Goal: Task Accomplishment & Management: Use online tool/utility

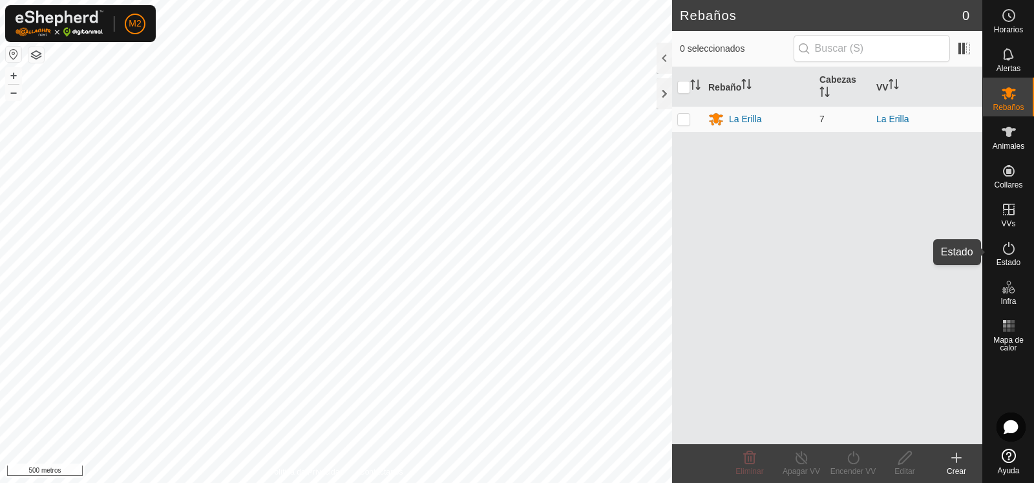
click at [1009, 253] on icon at bounding box center [1009, 248] width 16 height 16
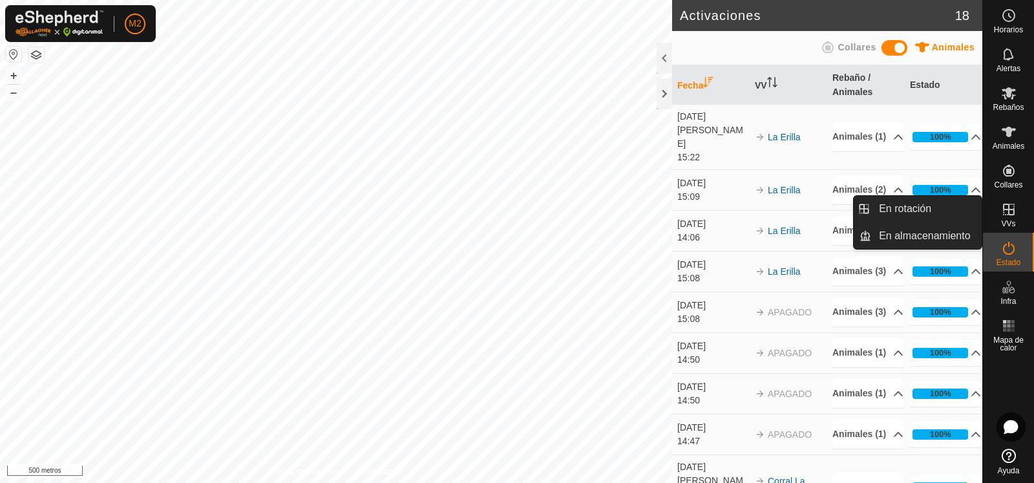
drag, startPoint x: 1011, startPoint y: 218, endPoint x: 1014, endPoint y: 208, distance: 10.2
click at [1014, 208] on icon at bounding box center [1009, 210] width 16 height 16
click at [903, 209] on font "En rotación" at bounding box center [905, 208] width 52 height 11
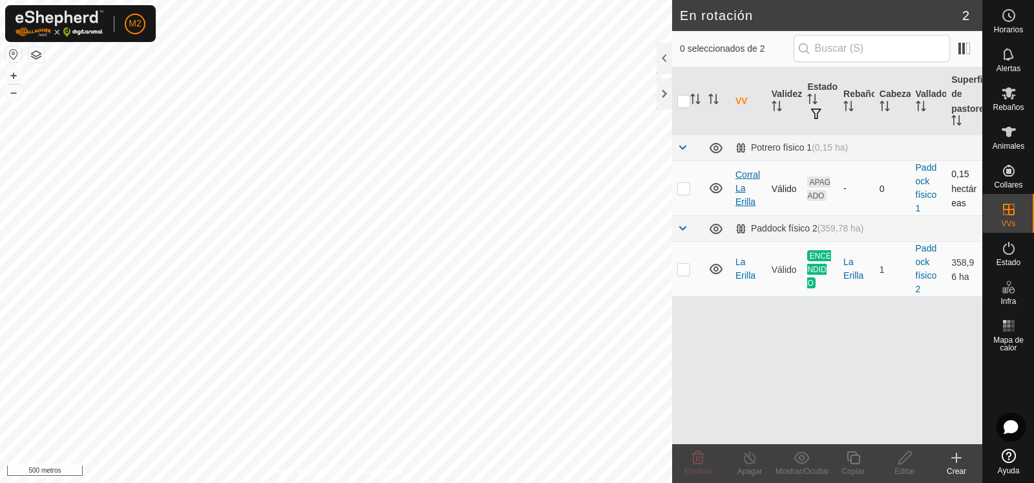
click at [748, 169] on font "Corral La Erilla" at bounding box center [747, 187] width 25 height 37
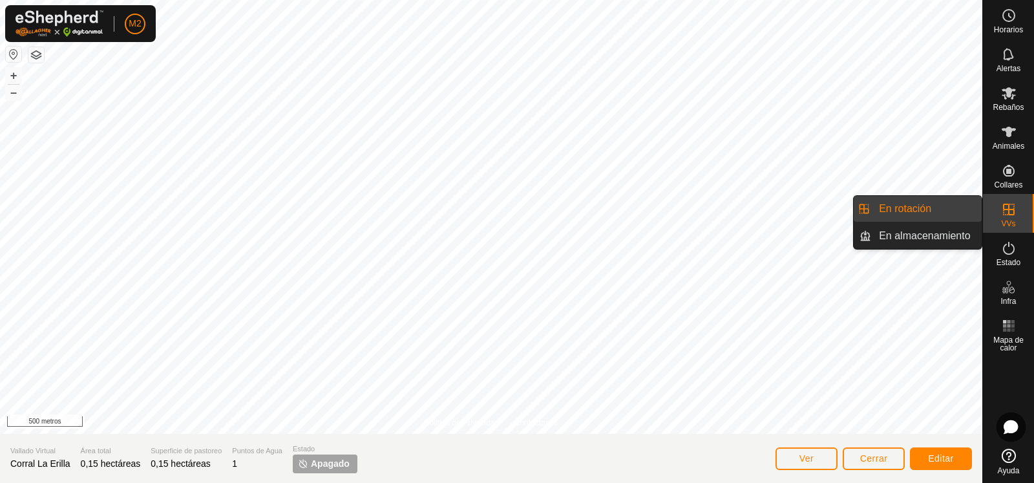
click at [888, 205] on link "En rotación" at bounding box center [926, 209] width 110 height 26
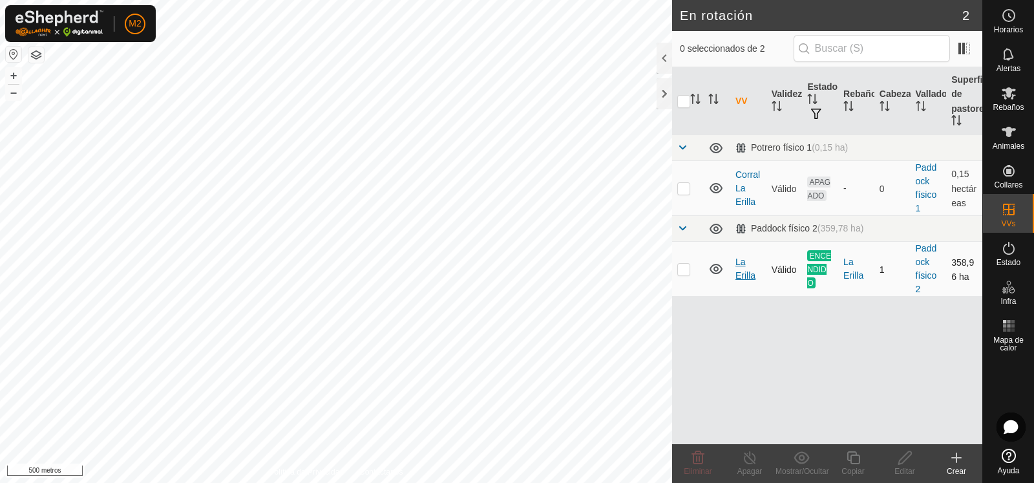
click at [741, 277] on font "La Erilla" at bounding box center [745, 268] width 20 height 24
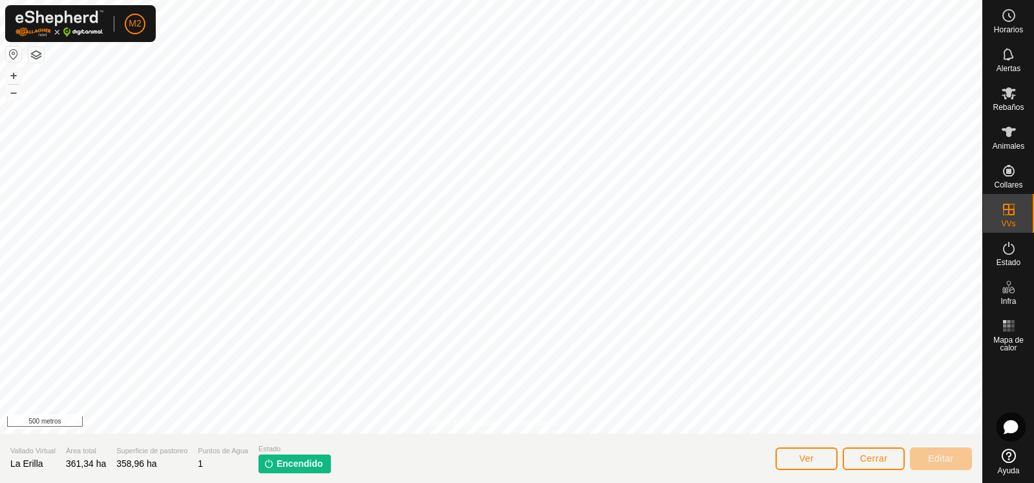
click at [265, 460] on img at bounding box center [269, 463] width 10 height 10
click at [271, 463] on img at bounding box center [269, 463] width 10 height 10
click at [277, 462] on font "Encendido" at bounding box center [300, 463] width 47 height 10
click at [871, 454] on font "Cerrar" at bounding box center [874, 458] width 28 height 10
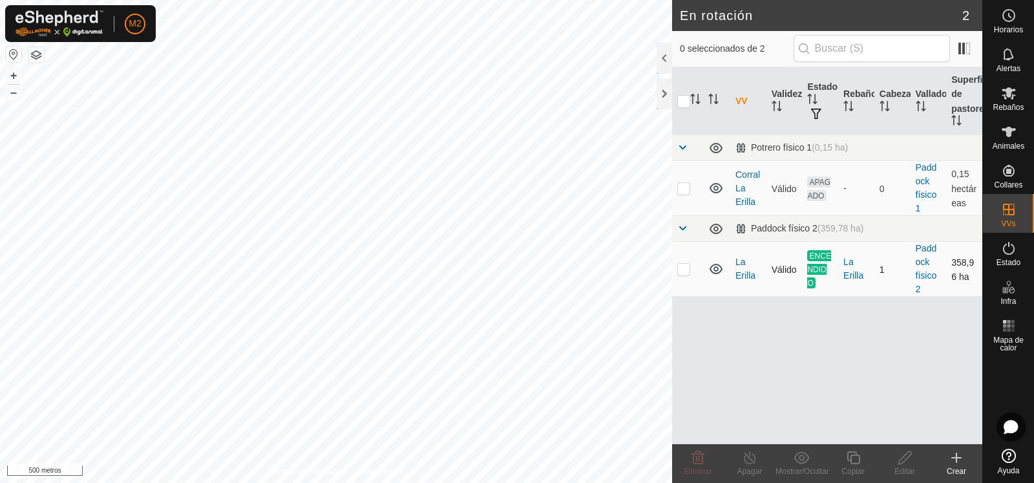
click at [684, 267] on p-checkbox at bounding box center [683, 269] width 13 height 10
checkbox input "true"
click at [750, 461] on icon at bounding box center [750, 458] width 16 height 16
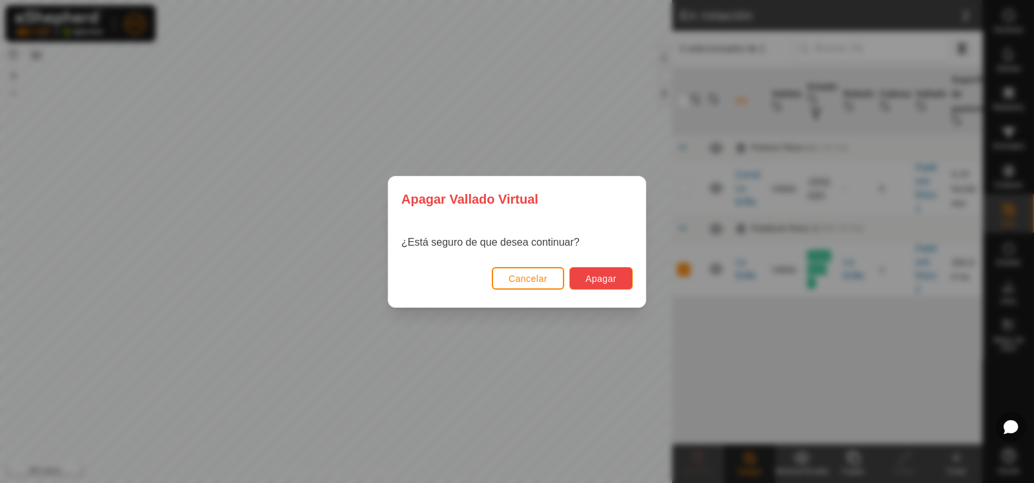
click at [600, 275] on font "Apagar" at bounding box center [600, 278] width 31 height 10
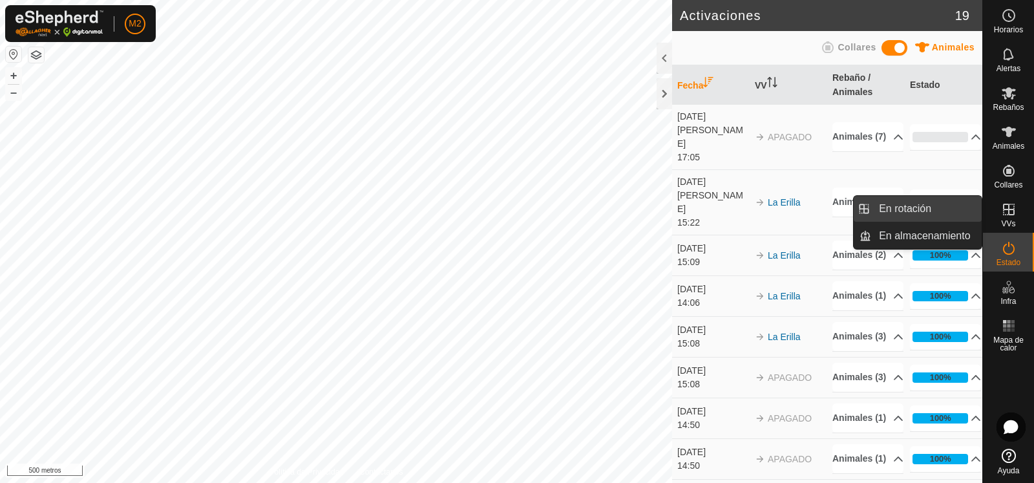
click at [908, 207] on link "En rotación" at bounding box center [926, 209] width 110 height 26
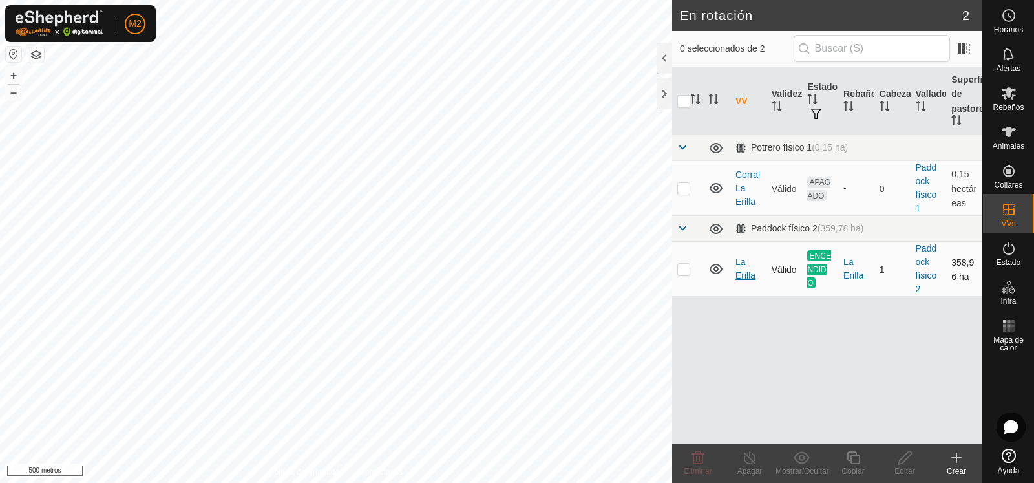
click at [742, 276] on font "La Erilla" at bounding box center [745, 268] width 20 height 24
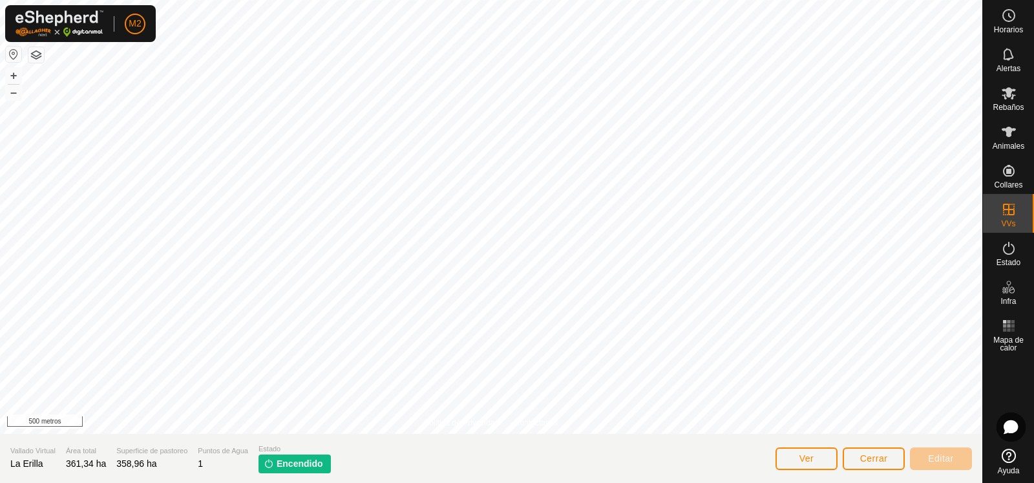
click at [264, 463] on img at bounding box center [269, 463] width 10 height 10
click at [1012, 251] on icon at bounding box center [1009, 248] width 12 height 13
